Goal: Find specific page/section: Find specific page/section

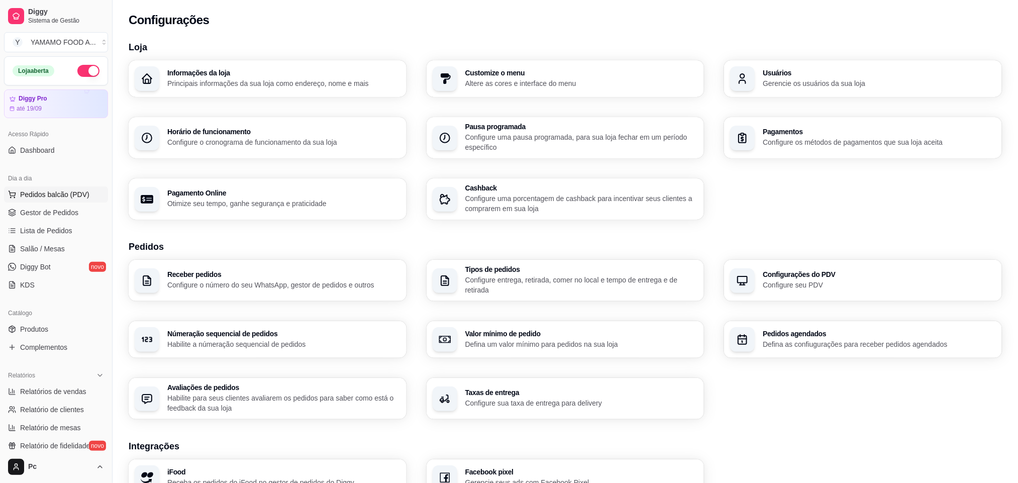
click at [67, 193] on span "Pedidos balcão (PDV)" at bounding box center [54, 194] width 69 height 10
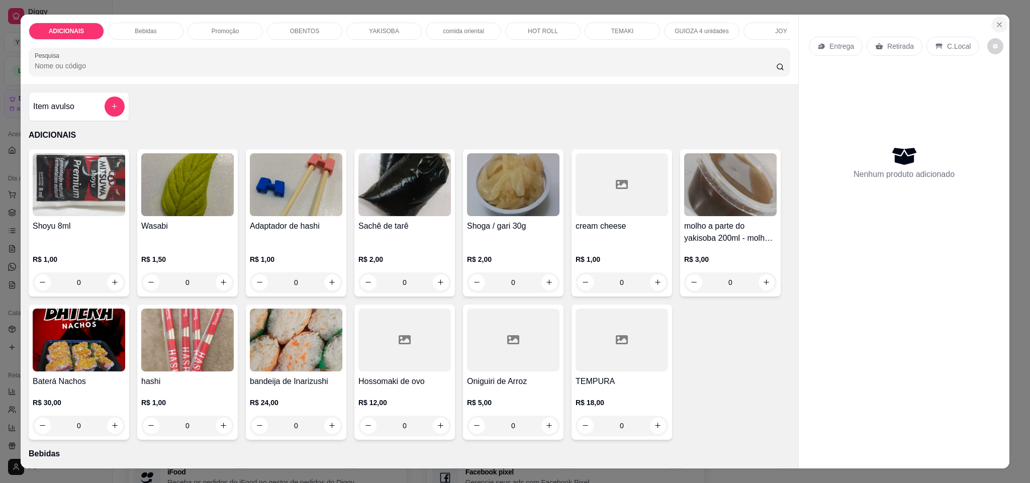
click at [998, 23] on button "Close" at bounding box center [999, 25] width 16 height 16
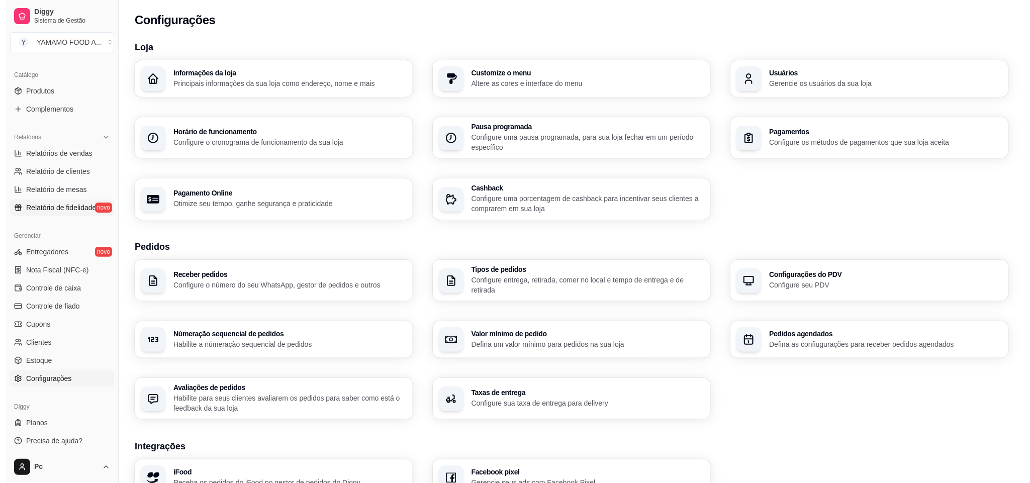
scroll to position [240, 0]
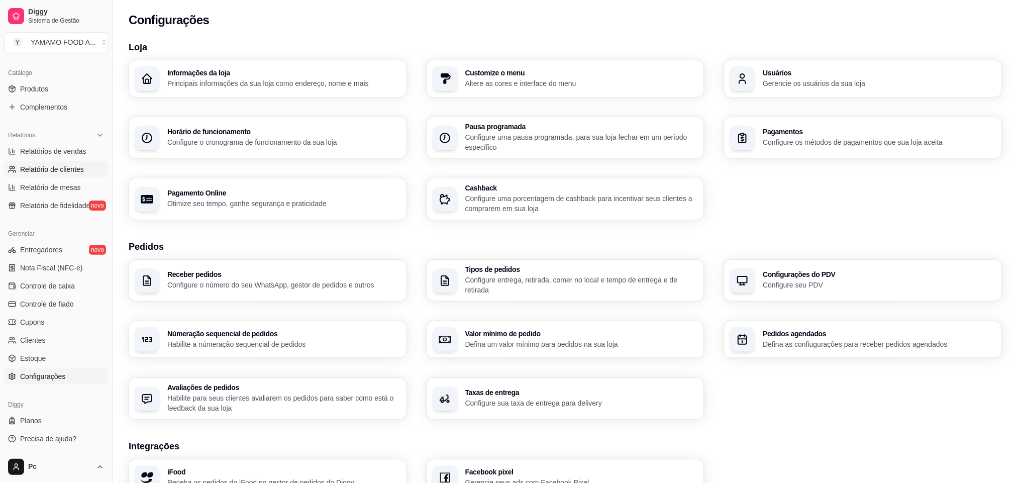
click at [59, 166] on span "Relatório de clientes" at bounding box center [52, 169] width 64 height 10
select select "30"
select select "HIGHEST_TOTAL_SPENT_WITH_ORDERS"
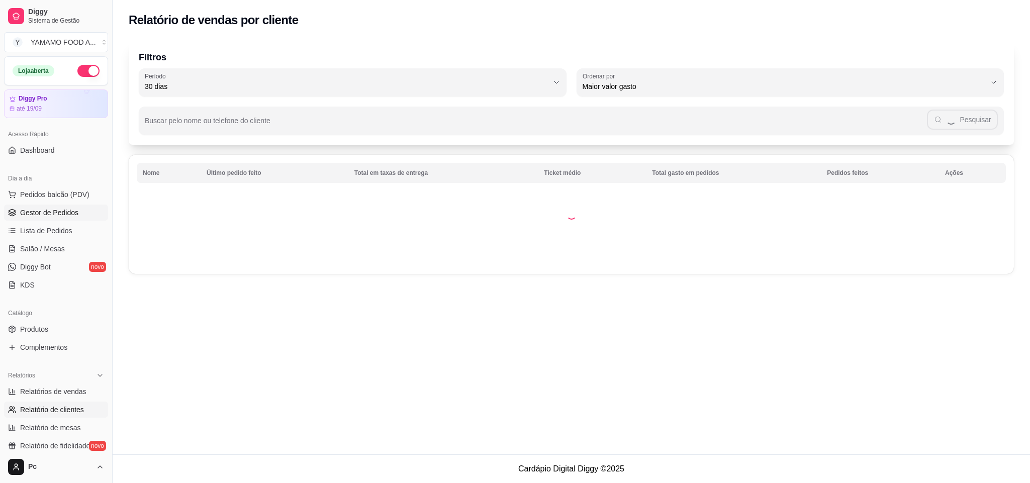
click at [46, 213] on span "Gestor de Pedidos" at bounding box center [49, 213] width 58 height 10
